Goal: Transaction & Acquisition: Purchase product/service

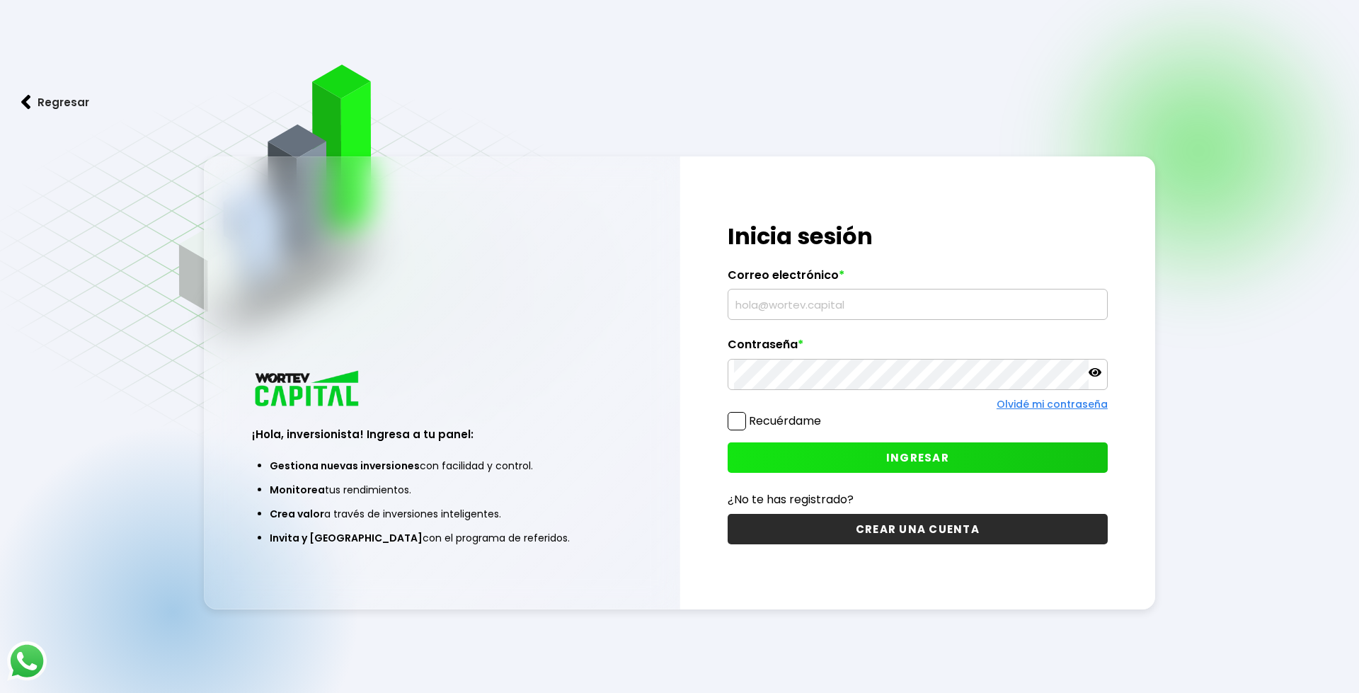
click at [786, 295] on input "text" at bounding box center [917, 304] width 367 height 30
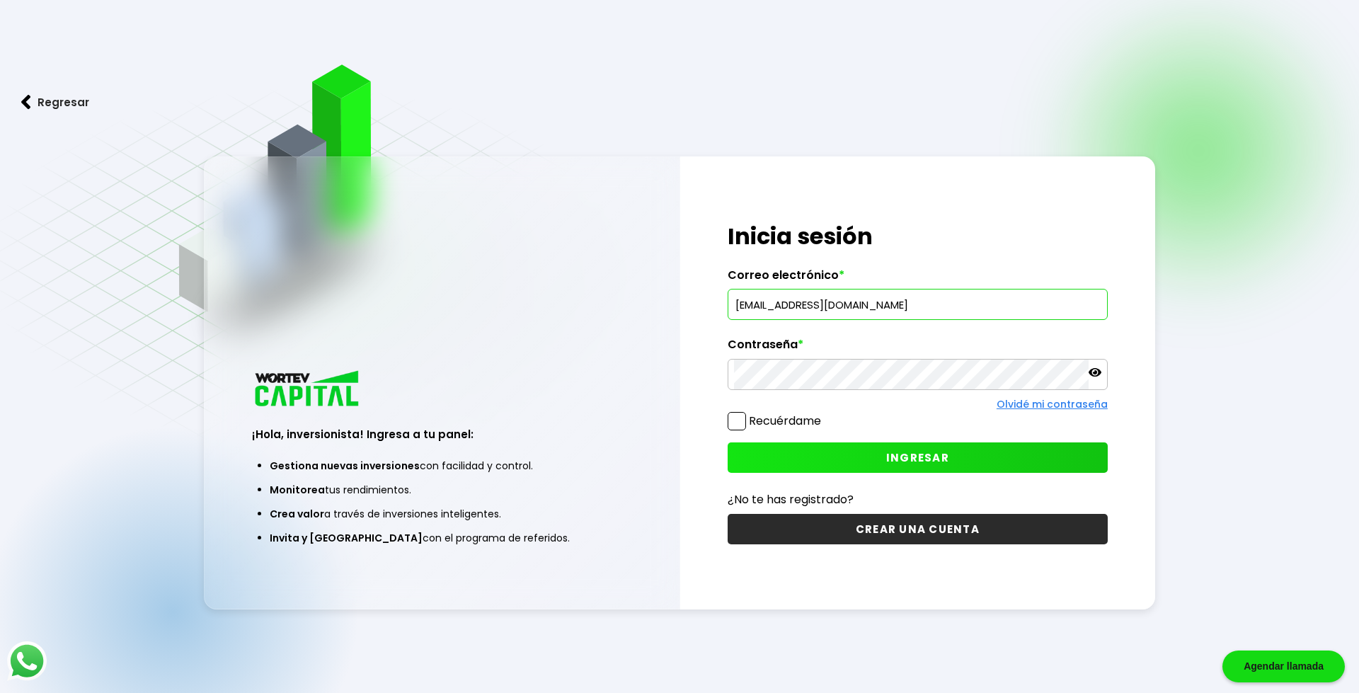
type input "[EMAIL_ADDRESS][DOMAIN_NAME]"
drag, startPoint x: 735, startPoint y: 425, endPoint x: 891, endPoint y: 446, distance: 157.1
click at [737, 425] on span at bounding box center [737, 421] width 18 height 18
click at [824, 414] on input "Recuérdame" at bounding box center [824, 414] width 0 height 0
checkbox input "true"
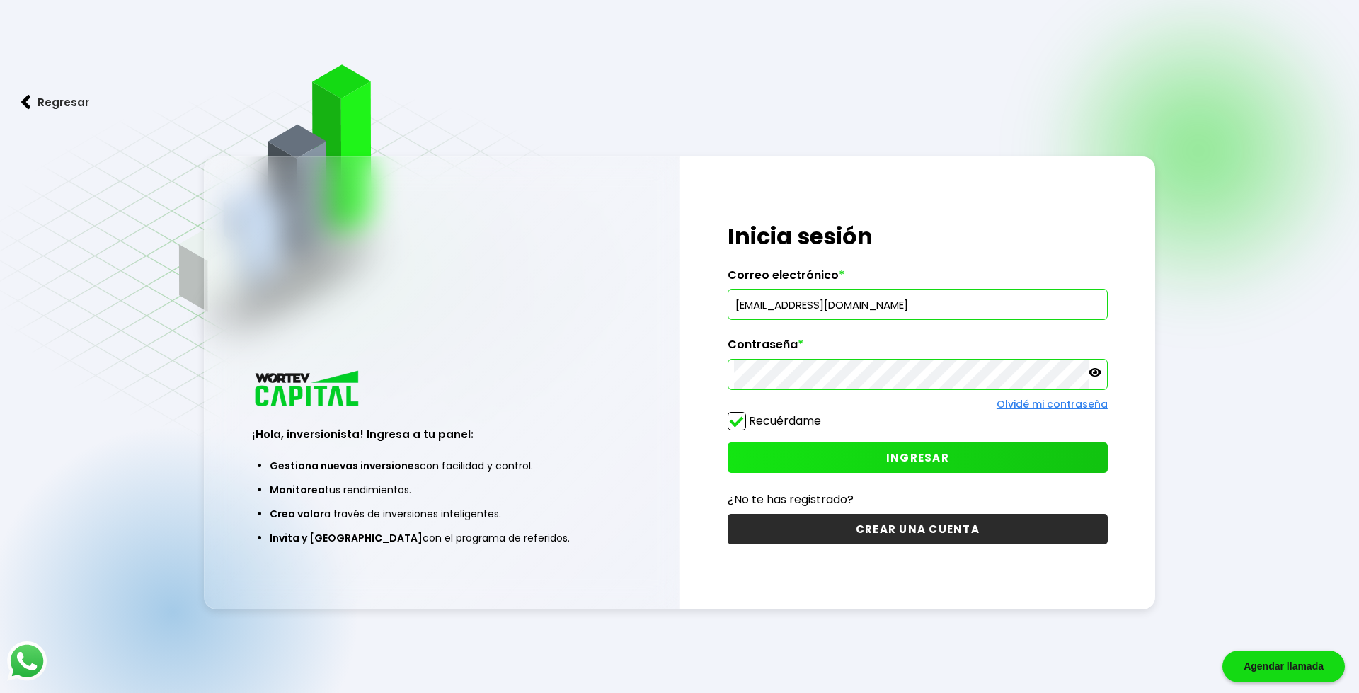
click at [911, 454] on span "INGRESAR" at bounding box center [917, 457] width 63 height 15
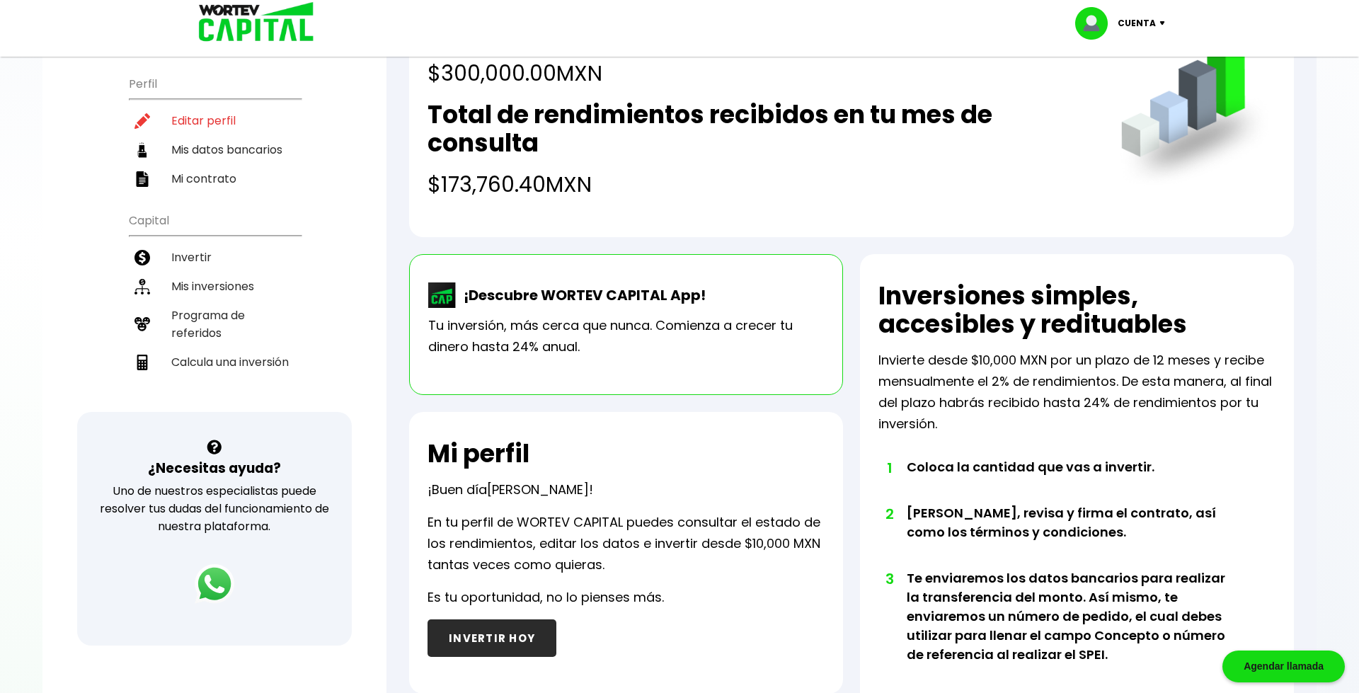
scroll to position [147, 0]
click at [198, 242] on li "Invertir" at bounding box center [215, 256] width 172 height 29
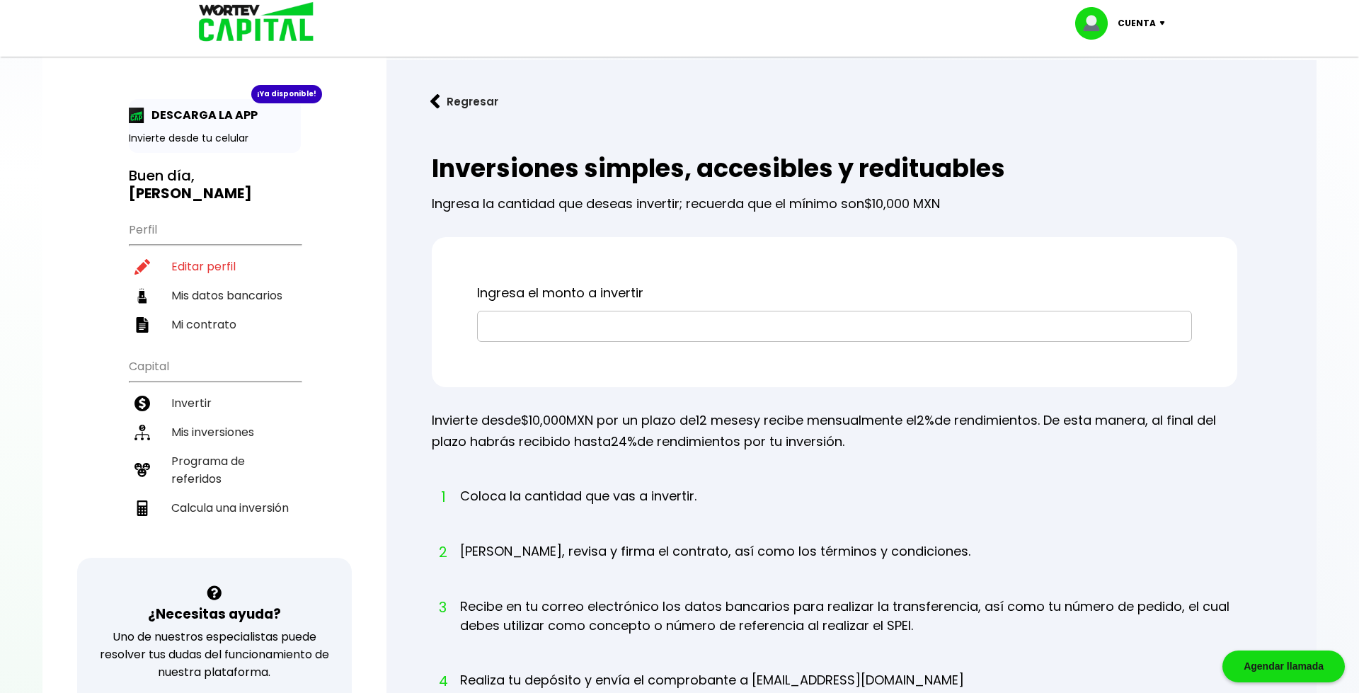
click at [576, 324] on input "text" at bounding box center [834, 326] width 702 height 30
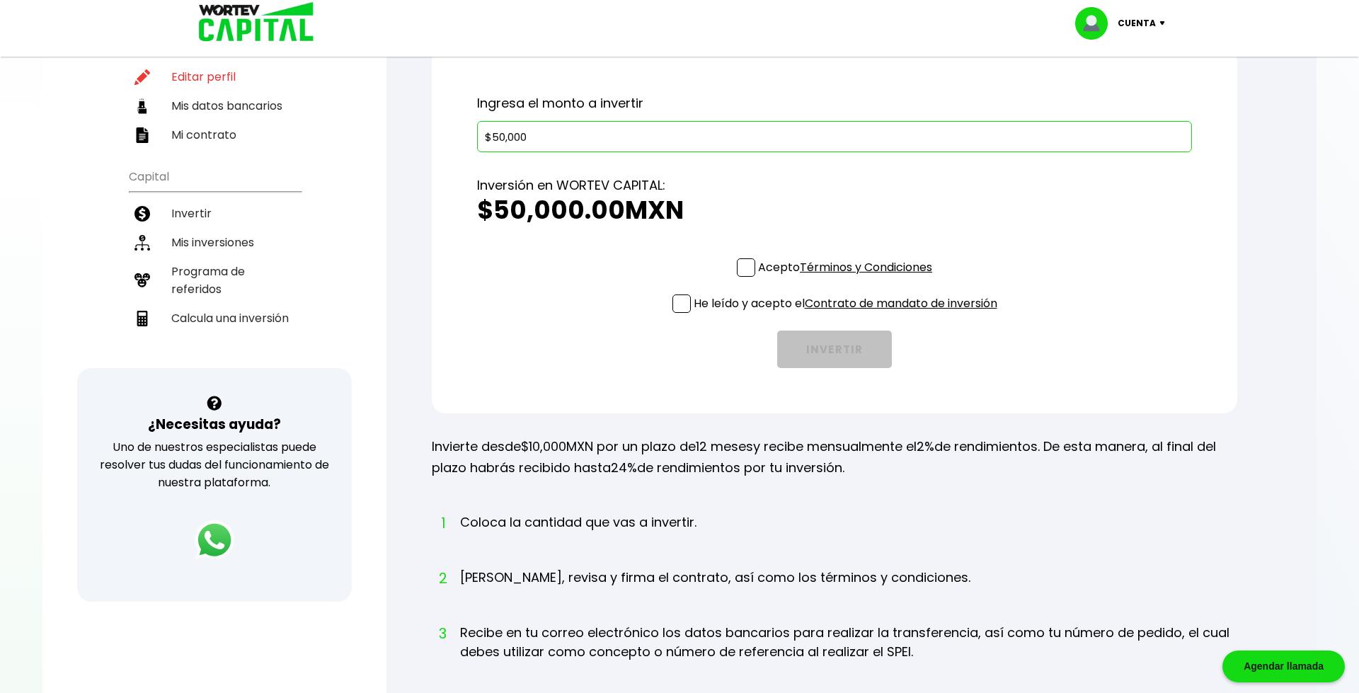
scroll to position [194, 0]
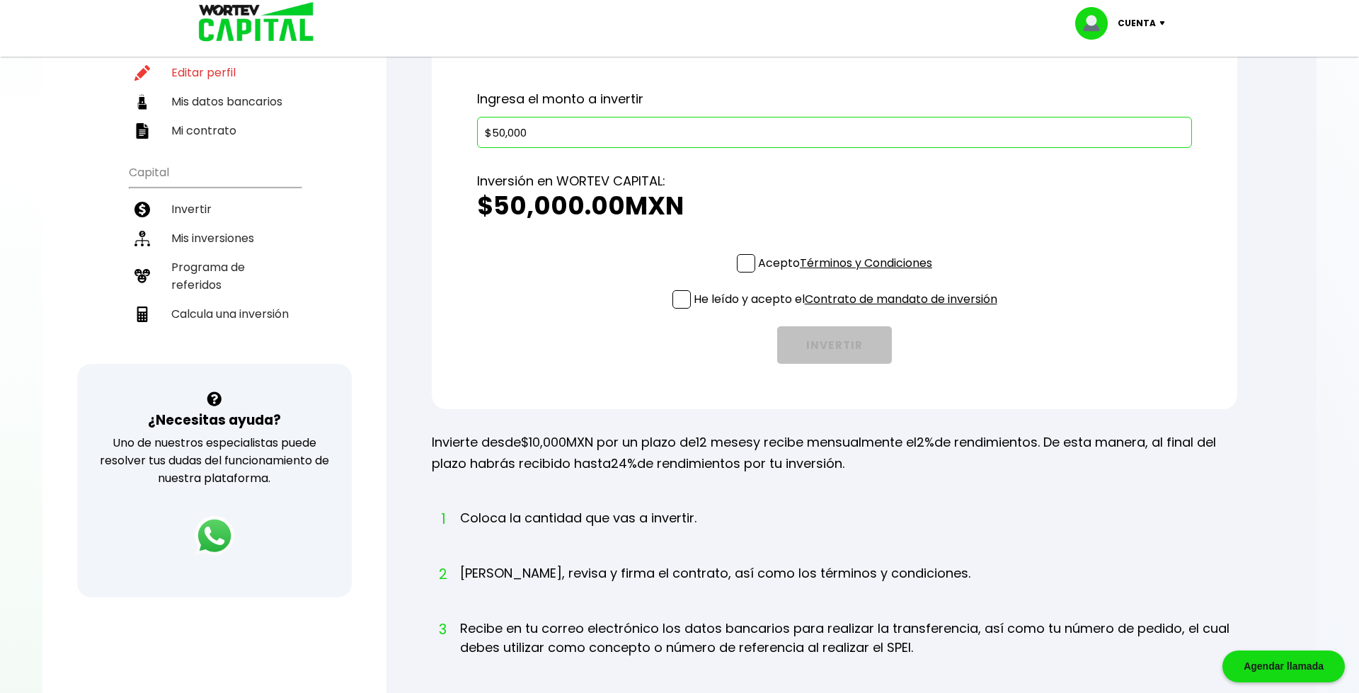
type input "$50,000"
click at [742, 261] on span at bounding box center [746, 263] width 18 height 18
click at [848, 274] on input "Acepto Términos y Condiciones" at bounding box center [848, 274] width 0 height 0
checkbox input "true"
click at [682, 296] on span at bounding box center [681, 299] width 18 height 18
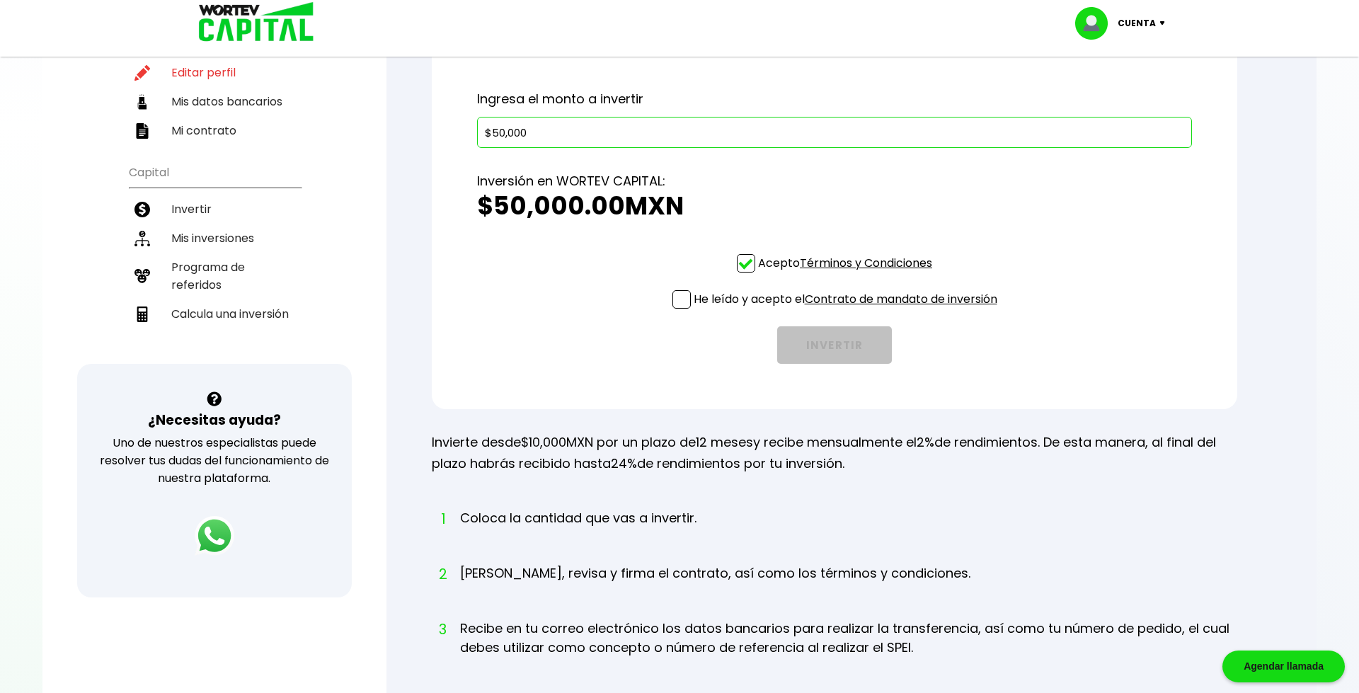
click at [848, 310] on input "He leído y acepto el Contrato de mandato de inversión" at bounding box center [848, 310] width 0 height 0
checkbox input "true"
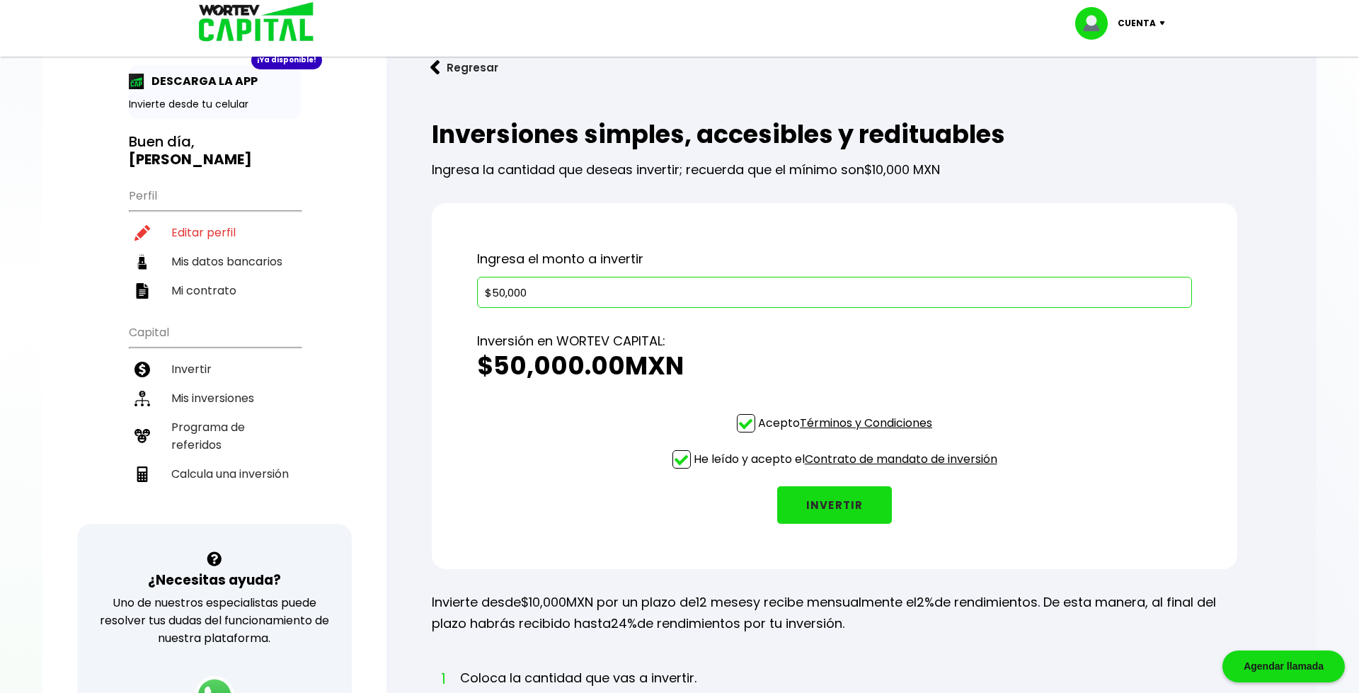
scroll to position [0, 0]
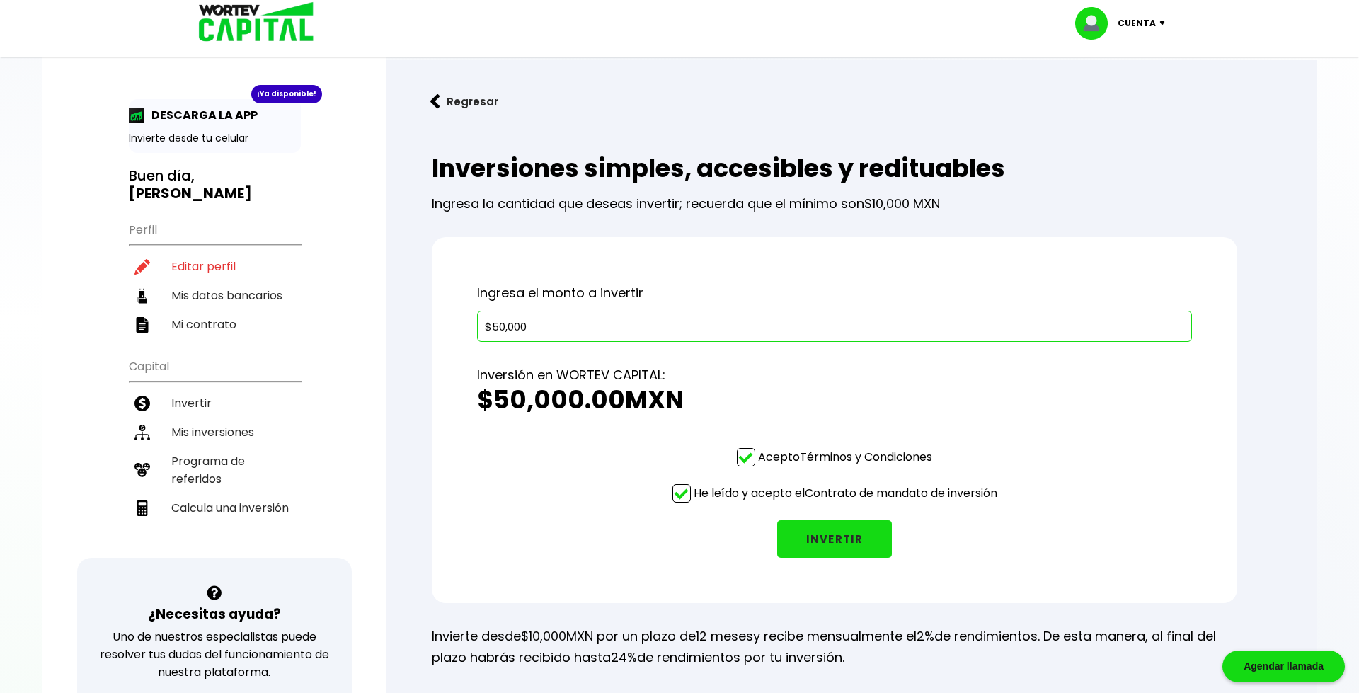
click at [838, 539] on button "INVERTIR" at bounding box center [834, 539] width 115 height 38
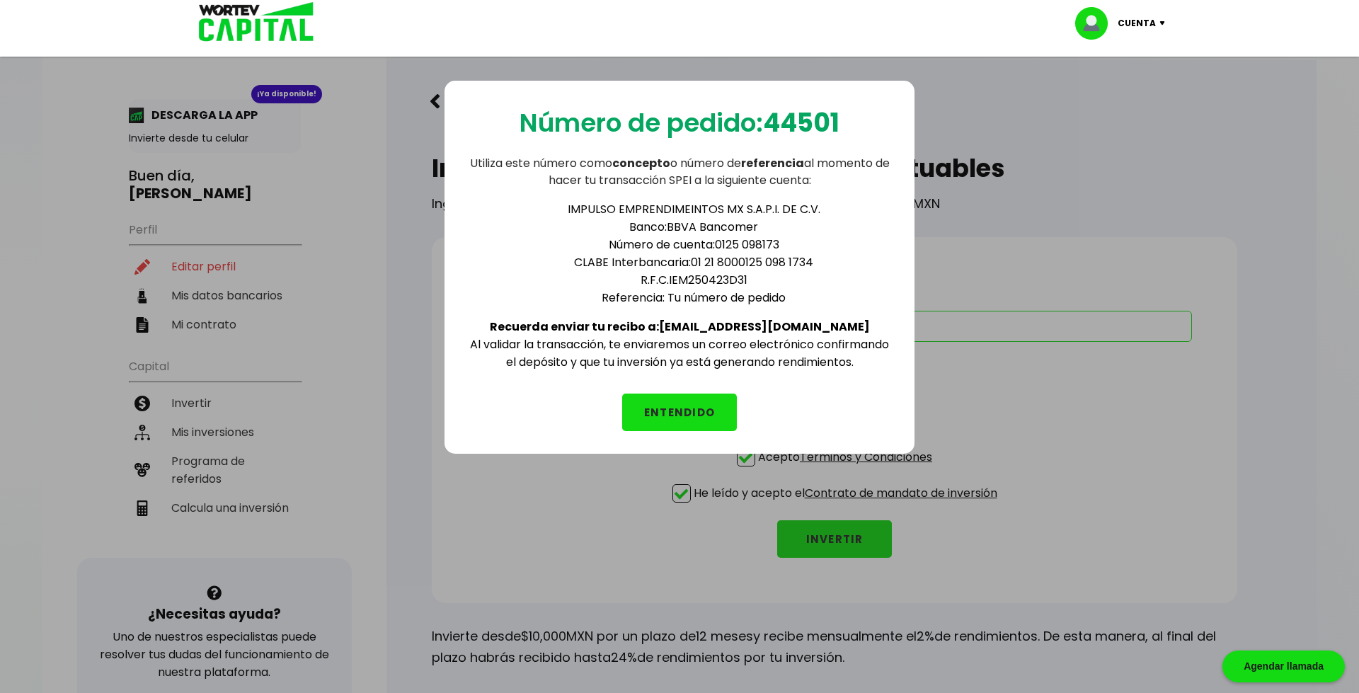
click at [673, 415] on button "ENTENDIDO" at bounding box center [679, 413] width 115 height 38
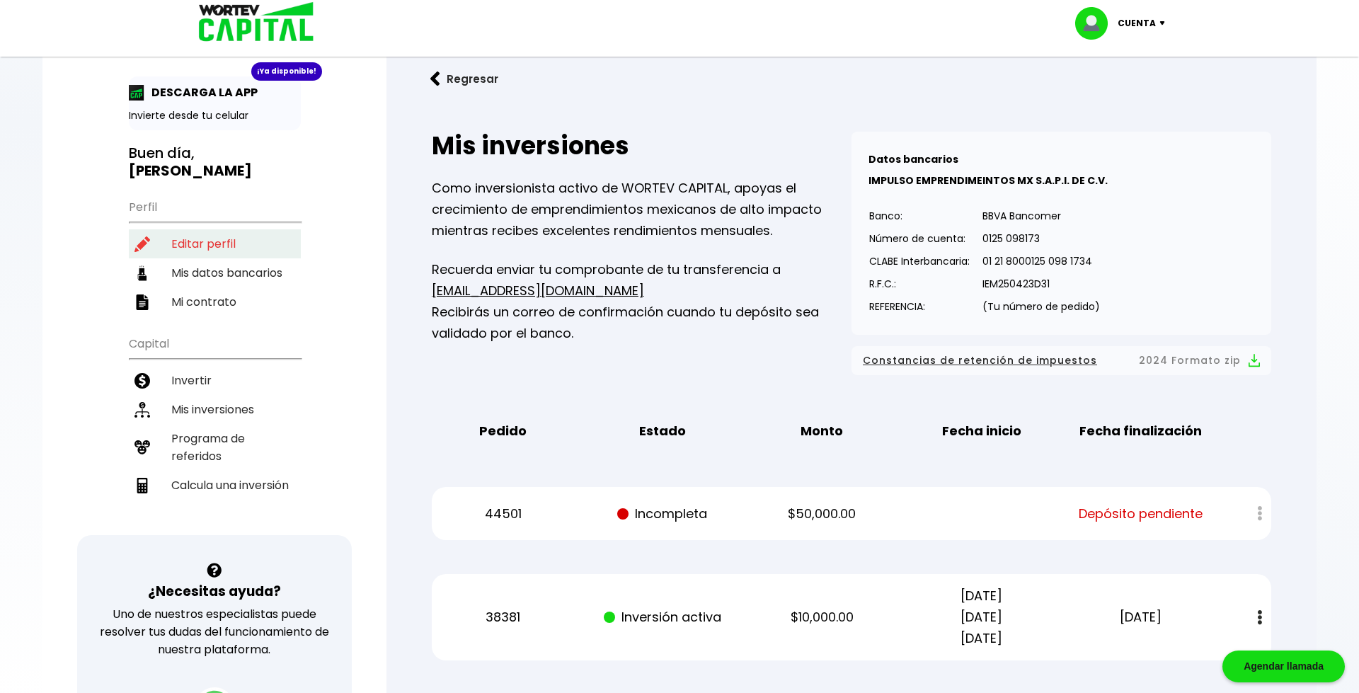
scroll to position [22, 0]
click at [209, 230] on li "Editar perfil" at bounding box center [215, 244] width 172 height 29
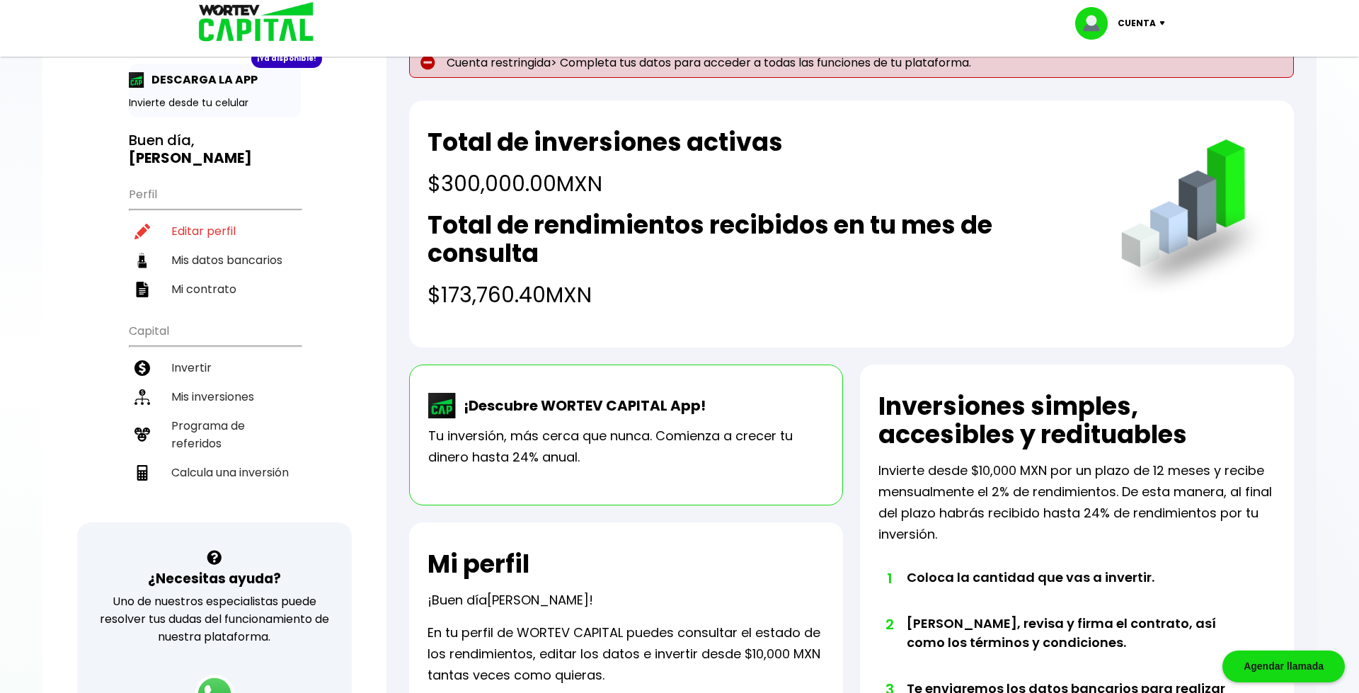
scroll to position [21, 0]
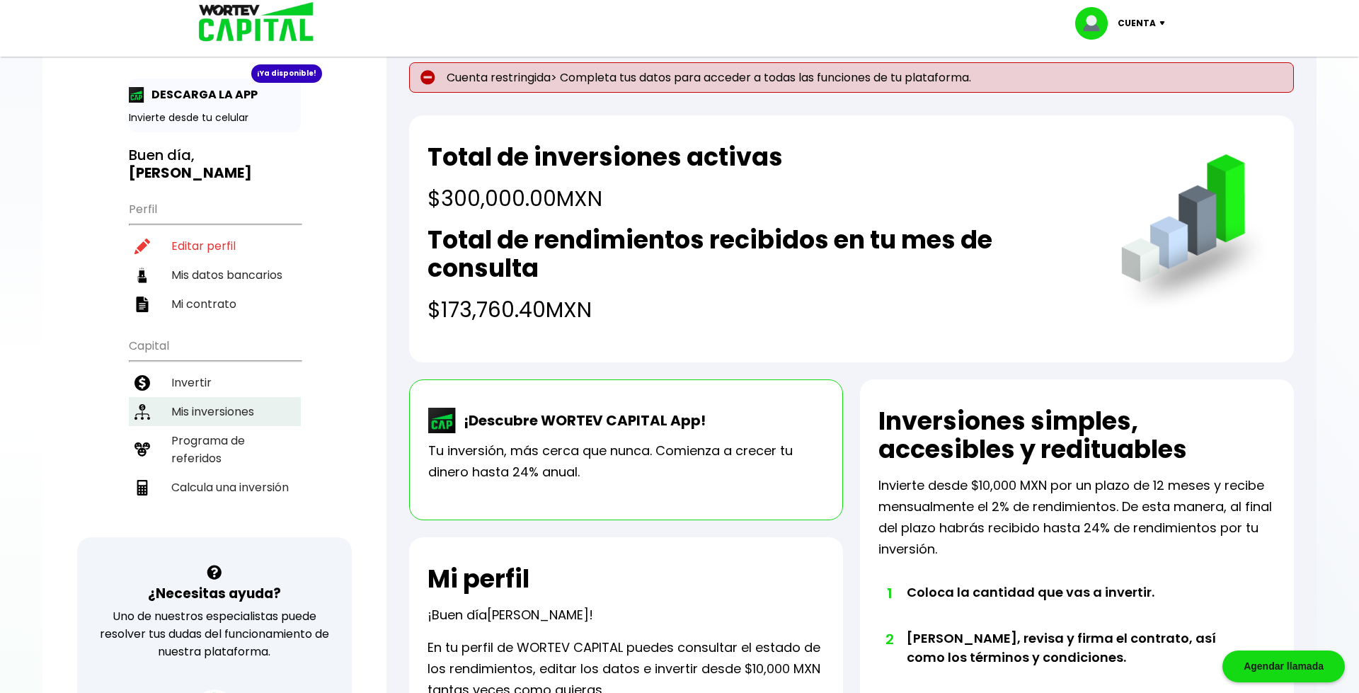
click at [243, 397] on li "Mis inversiones" at bounding box center [215, 411] width 172 height 29
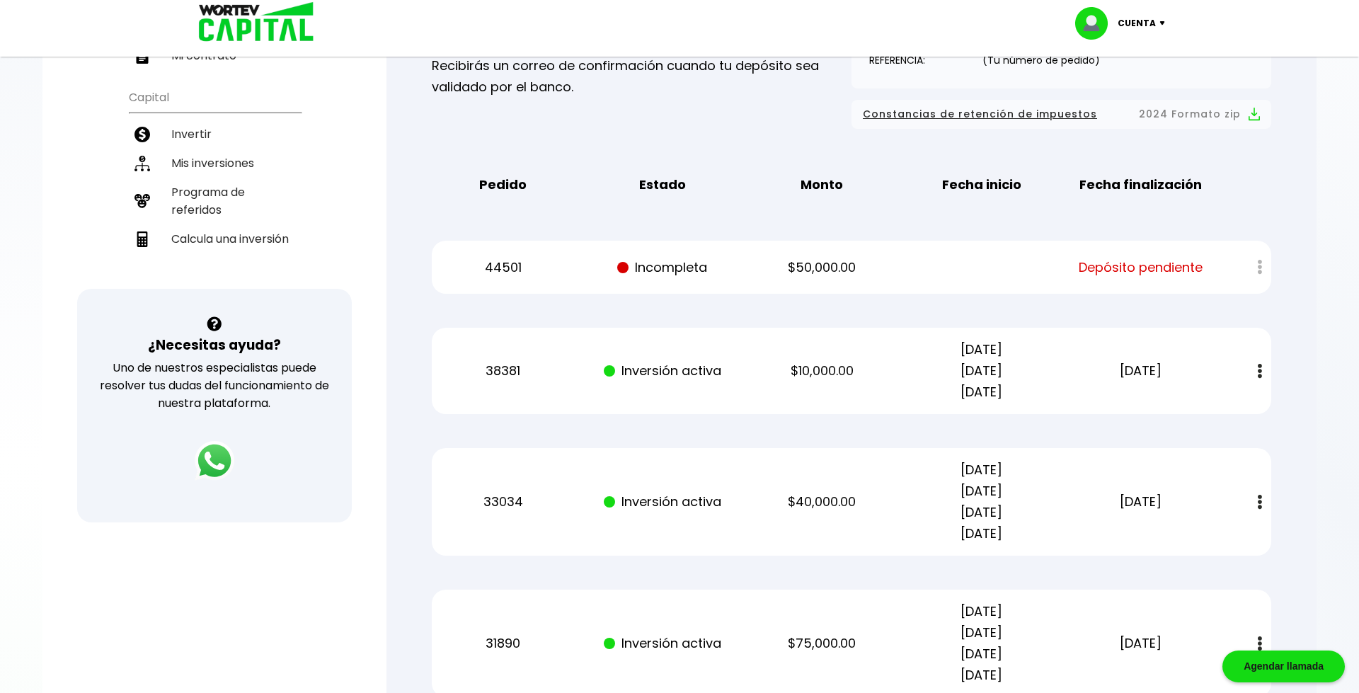
scroll to position [272, 0]
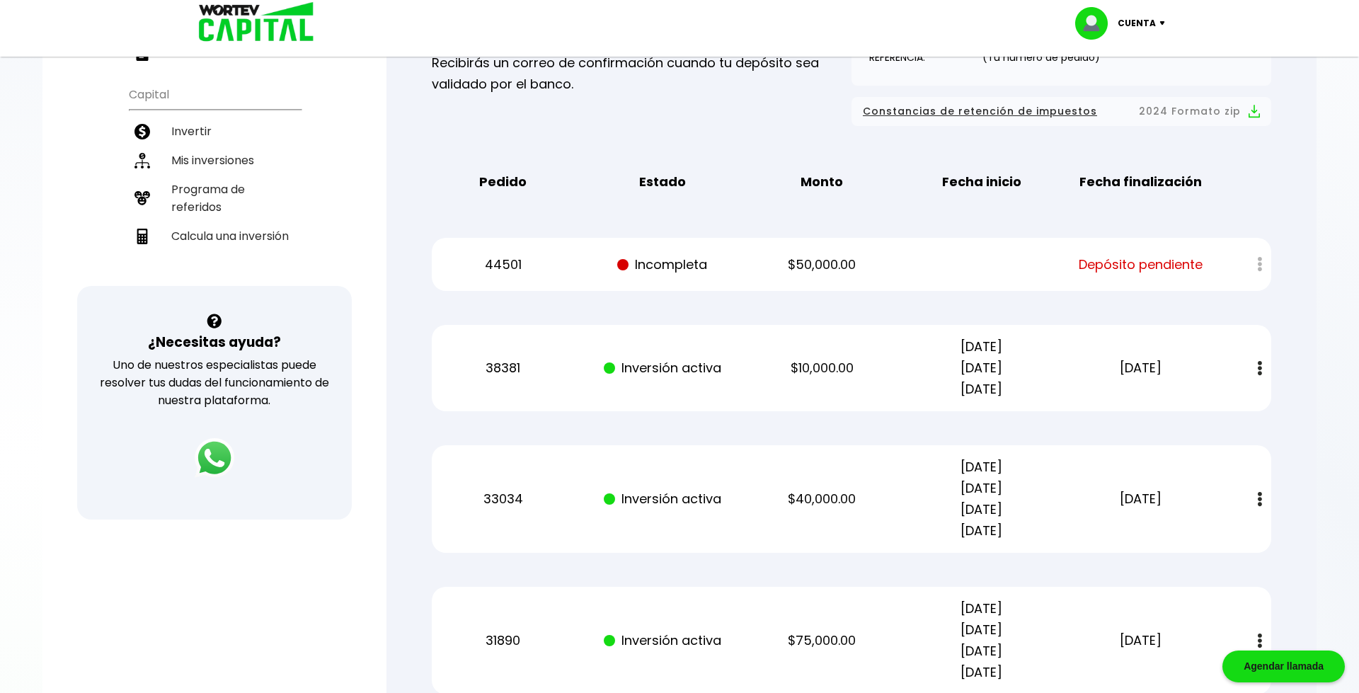
click at [1251, 262] on div at bounding box center [1250, 264] width 42 height 30
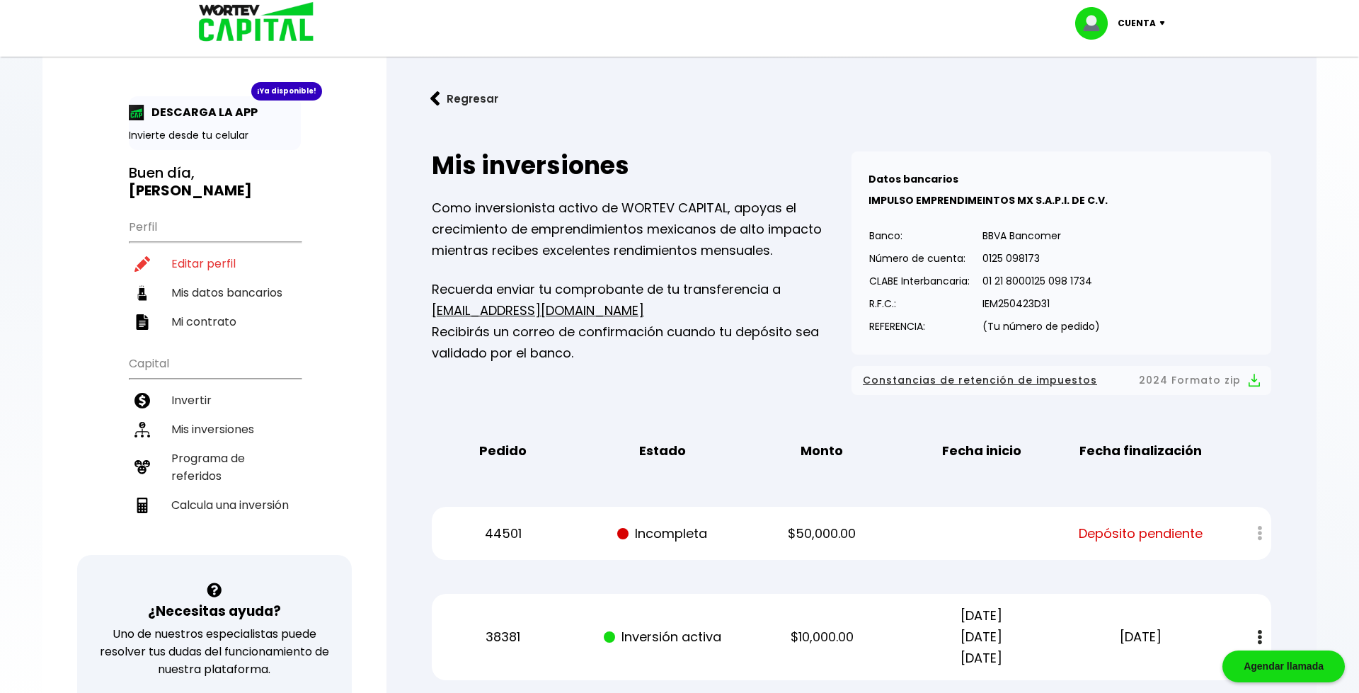
scroll to position [1, 0]
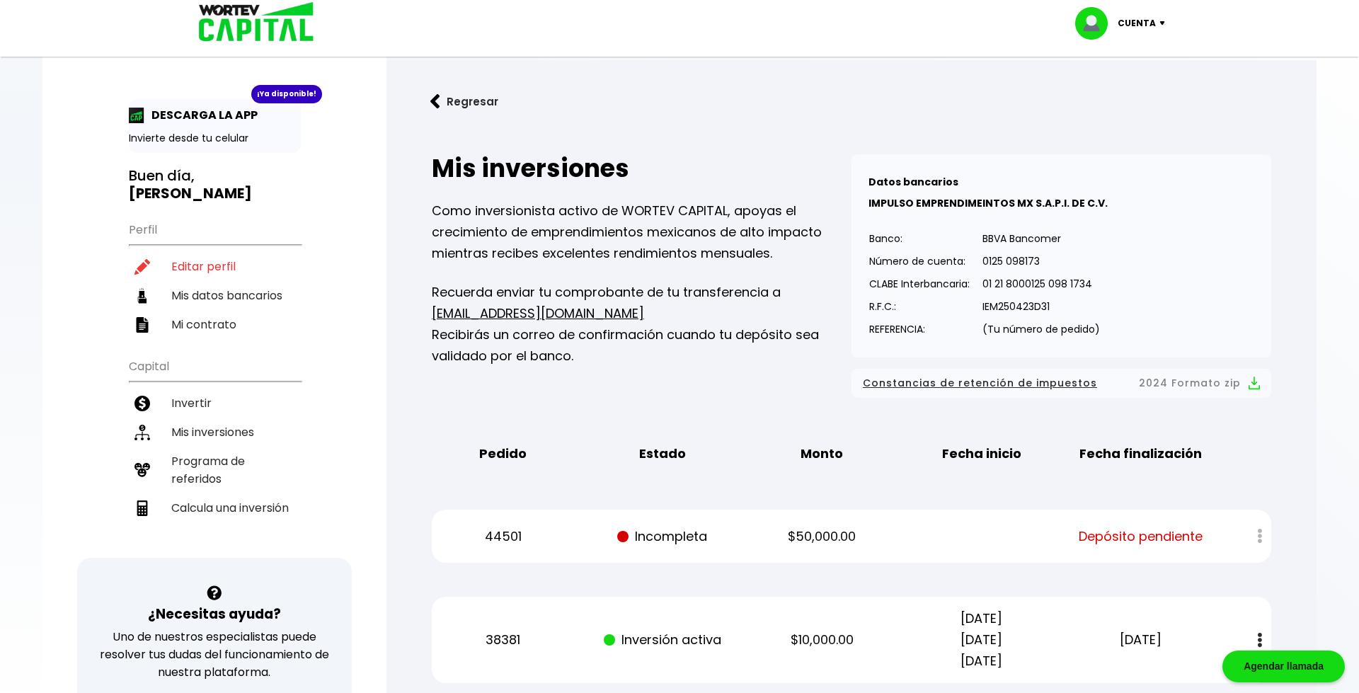
click at [1147, 23] on p "Cuenta" at bounding box center [1137, 23] width 38 height 21
click at [1127, 96] on li "Cerrar sesión" at bounding box center [1121, 94] width 113 height 29
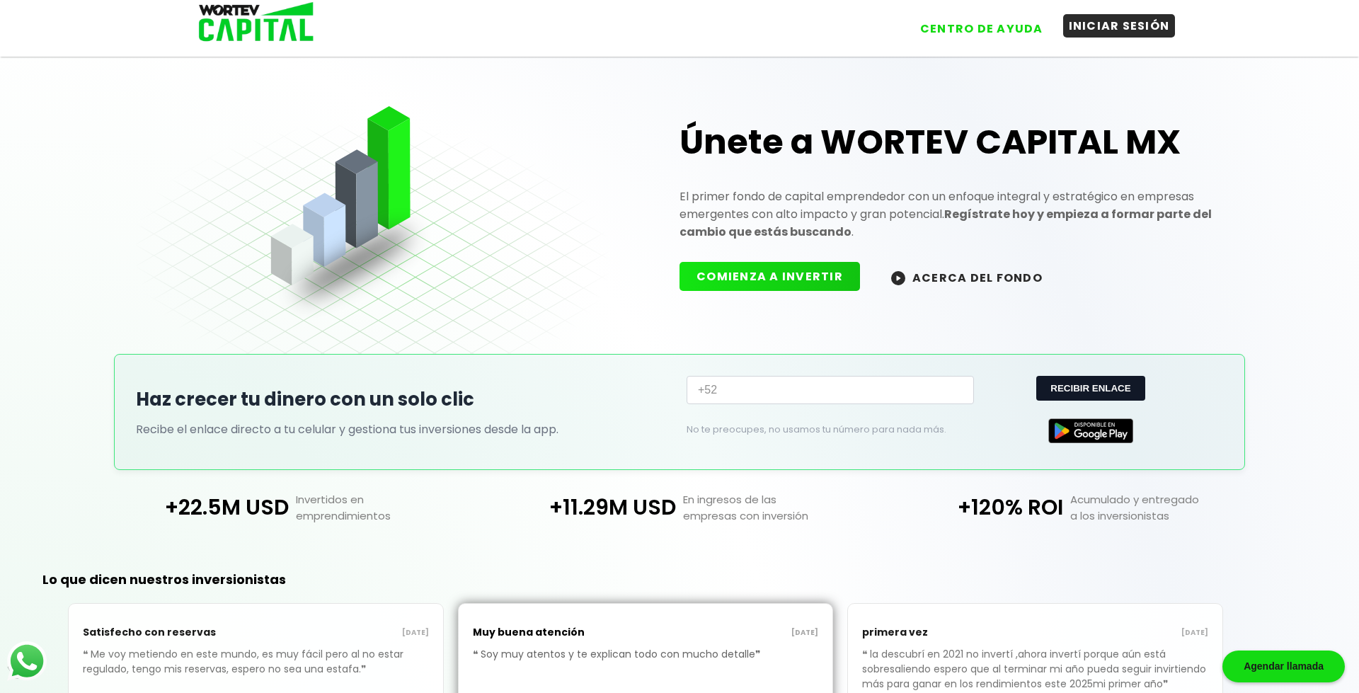
click at [1088, 31] on button "INICIAR SESIÓN" at bounding box center [1119, 25] width 113 height 23
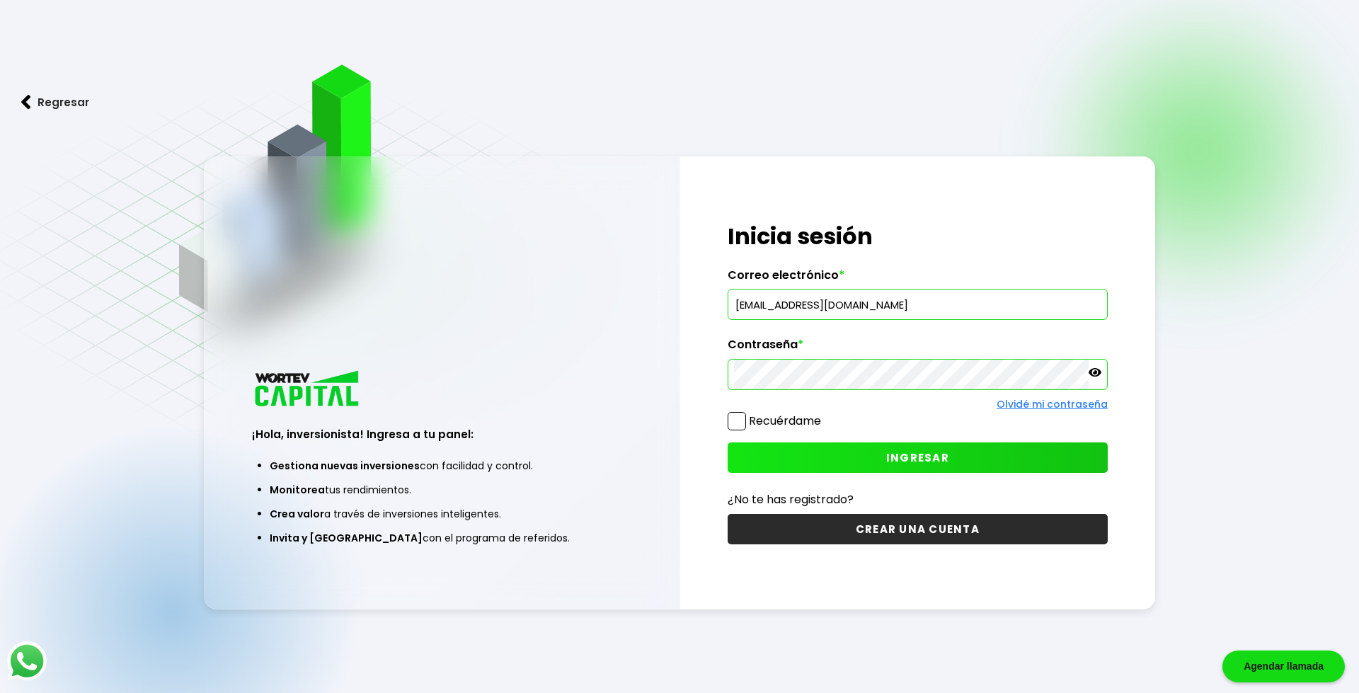
click at [874, 461] on button "INGRESAR" at bounding box center [918, 457] width 380 height 30
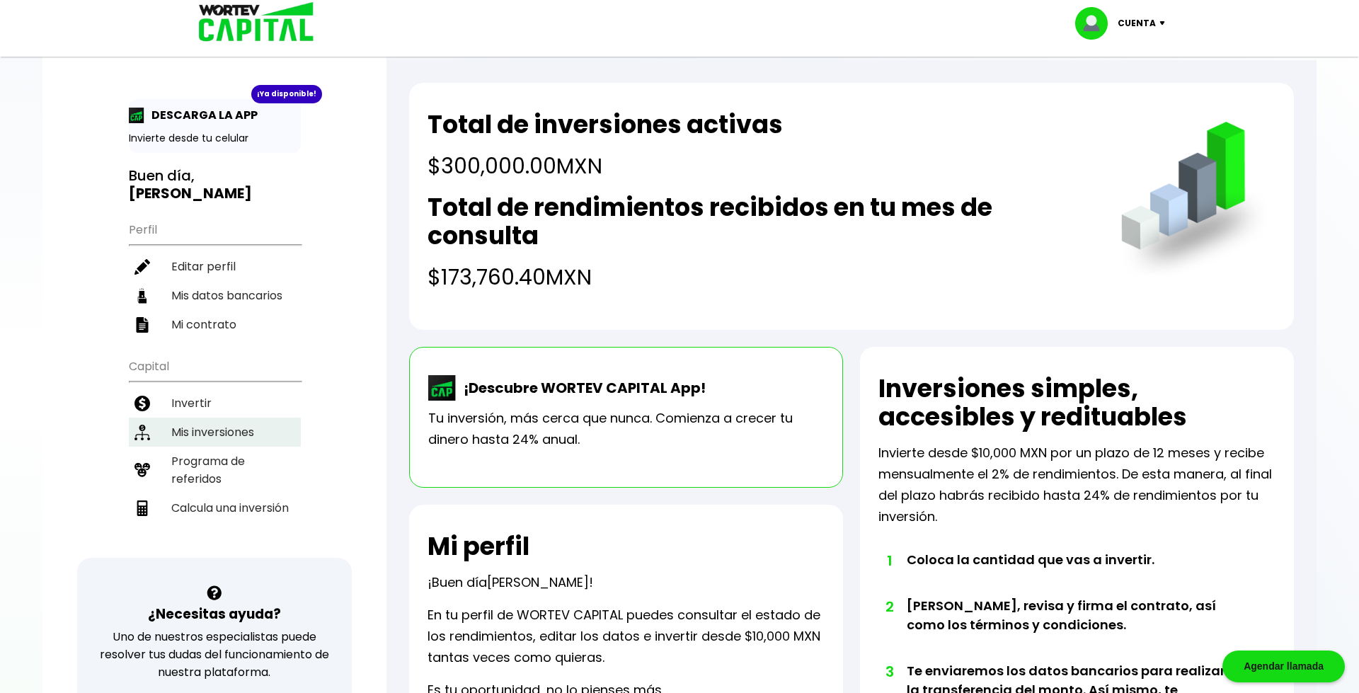
click at [224, 418] on li "Mis inversiones" at bounding box center [215, 432] width 172 height 29
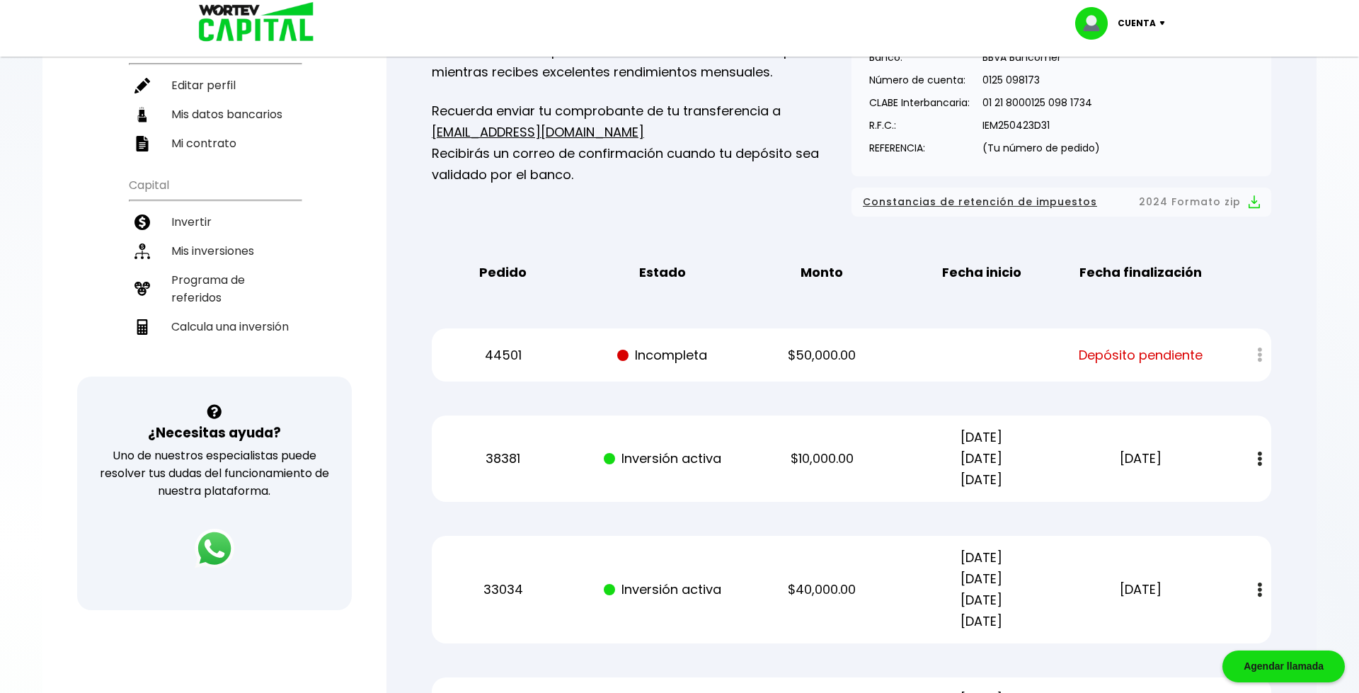
scroll to position [182, 0]
click at [1163, 23] on img at bounding box center [1165, 23] width 19 height 4
click at [1094, 96] on li "Cerrar sesión" at bounding box center [1121, 94] width 113 height 29
